Goal: Information Seeking & Learning: Learn about a topic

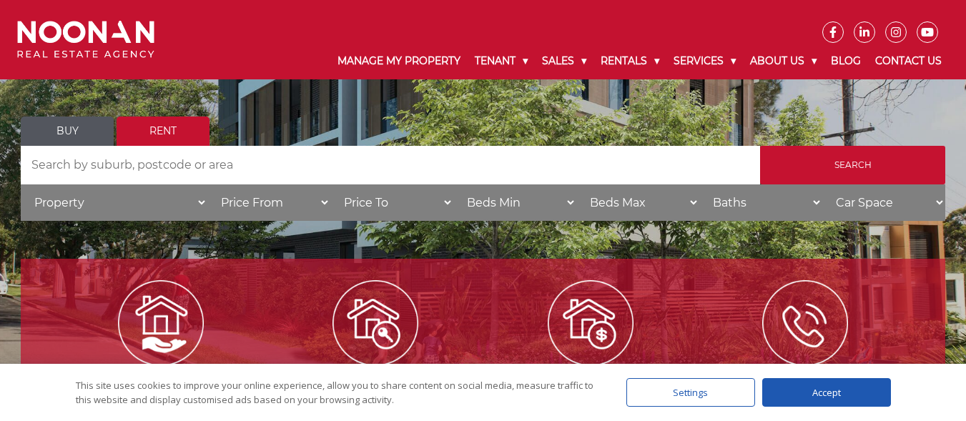
scroll to position [143, 0]
click at [501, 207] on select "Beds Min 1 + 2 + 3 + 4 + 5 + 6 + 7 + 8 + 9 + 10 +" at bounding box center [515, 203] width 123 height 36
select select "3"
click at [454, 185] on select "Beds Min 1 + 2 + 3 + 4 + 5 + 6 + 7 + 8 + 9 + 10 +" at bounding box center [515, 203] width 123 height 36
click at [861, 385] on div "Accept" at bounding box center [827, 392] width 129 height 29
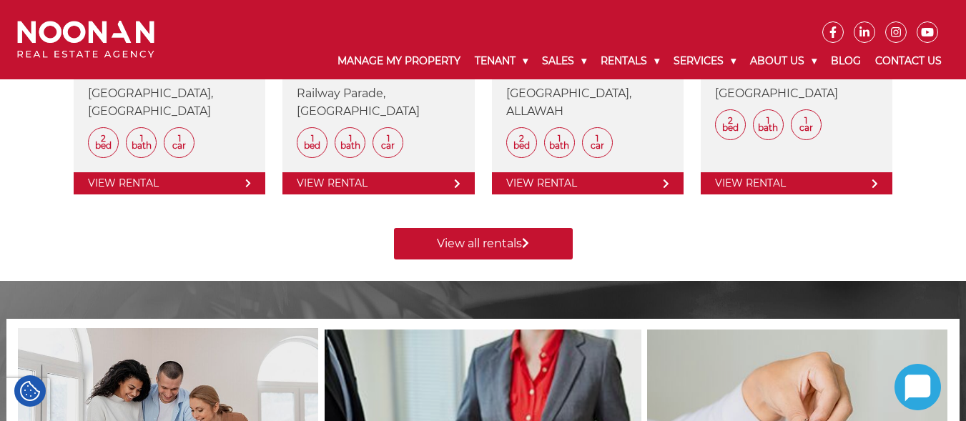
scroll to position [787, 0]
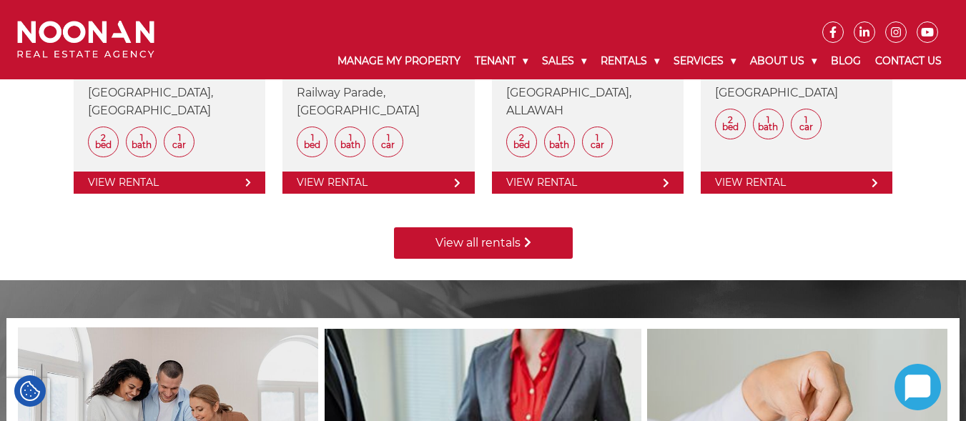
click at [455, 246] on link "View all rentals" at bounding box center [483, 242] width 179 height 31
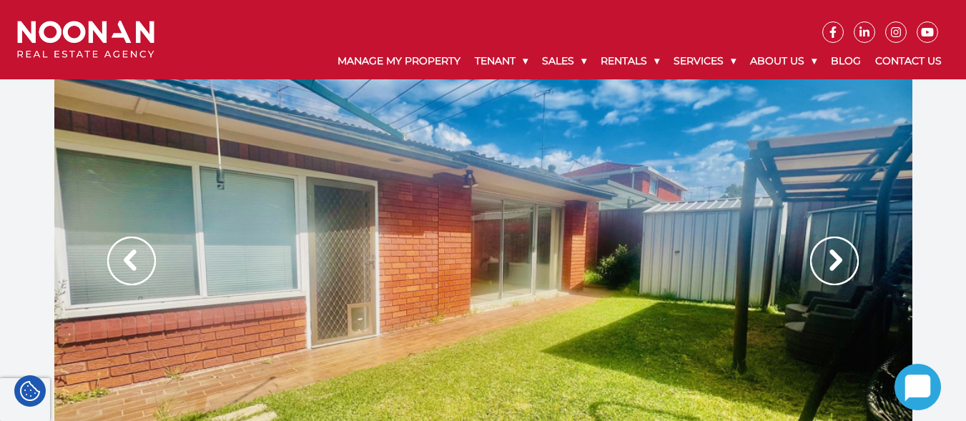
click at [826, 254] on img at bounding box center [835, 261] width 49 height 49
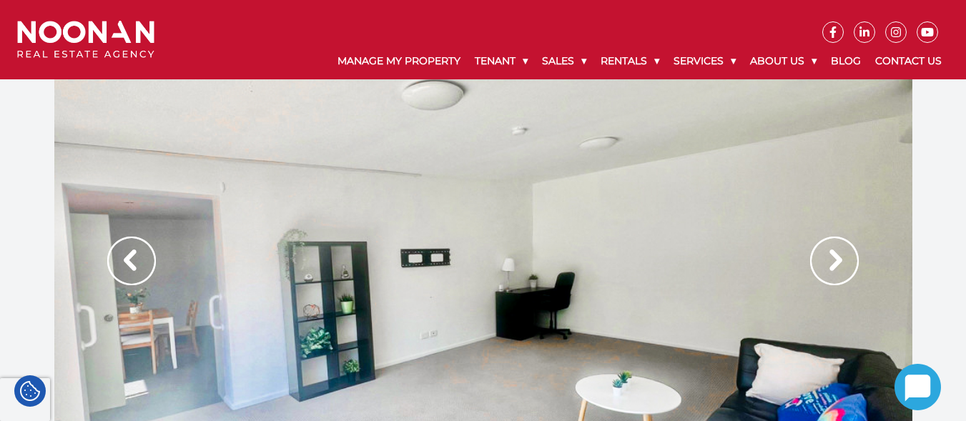
click at [826, 254] on img at bounding box center [835, 261] width 49 height 49
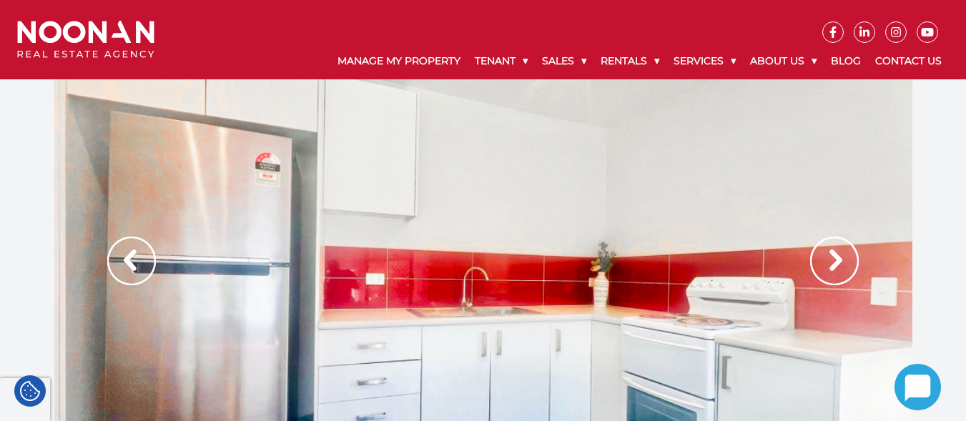
click at [826, 254] on img at bounding box center [835, 261] width 49 height 49
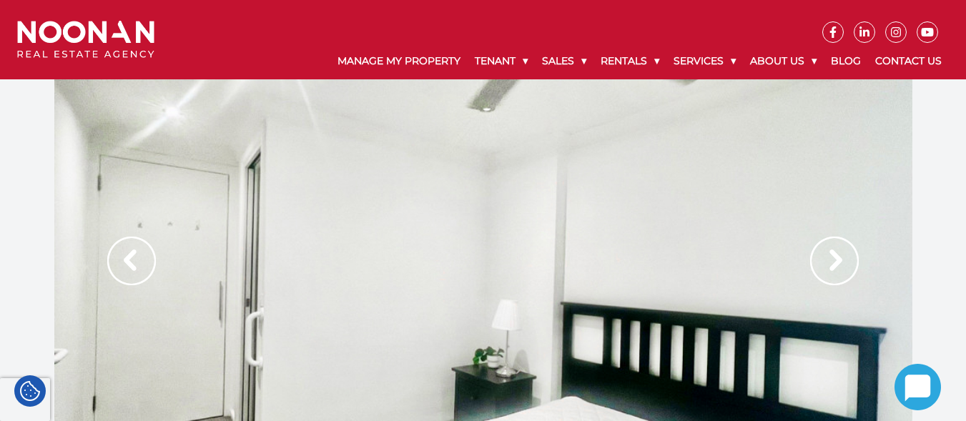
click at [826, 254] on img at bounding box center [835, 261] width 49 height 49
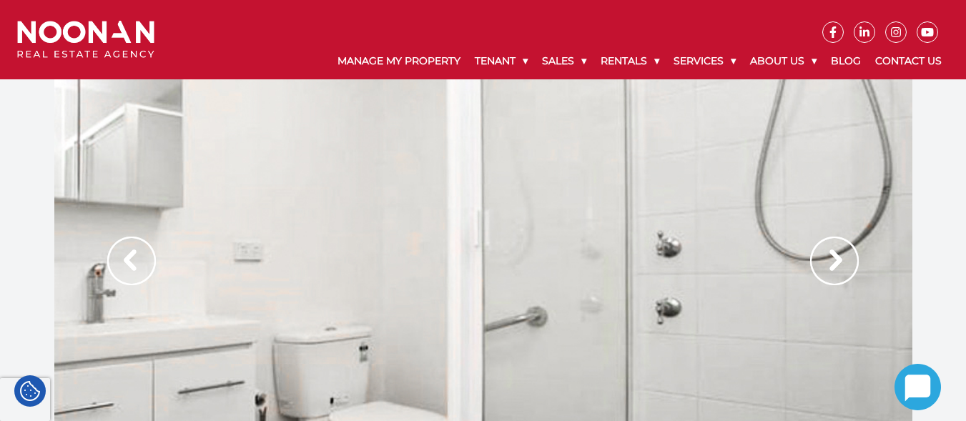
click at [826, 254] on img at bounding box center [835, 261] width 49 height 49
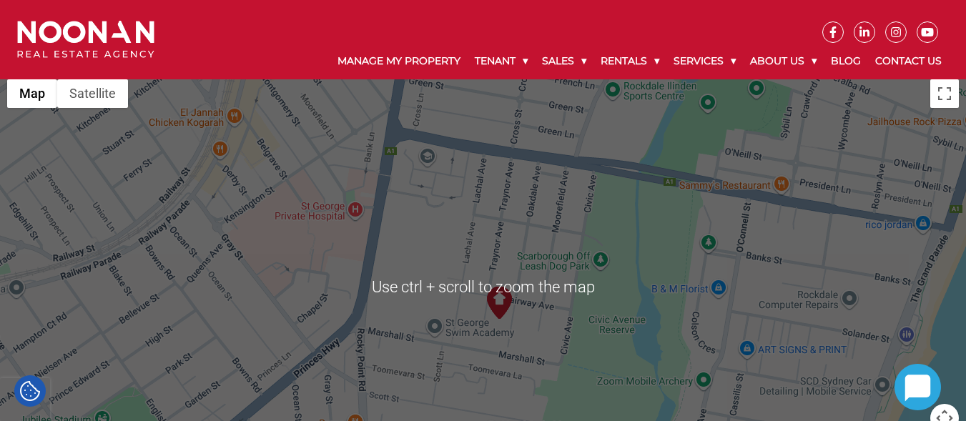
scroll to position [1788, 0]
